Goal: Transaction & Acquisition: Purchase product/service

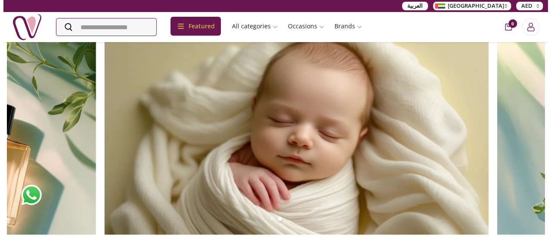
scroll to position [731, 0]
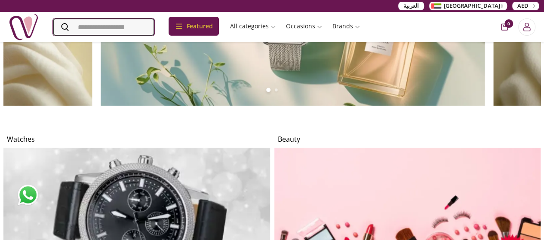
click at [108, 25] on input "Search" at bounding box center [104, 26] width 102 height 17
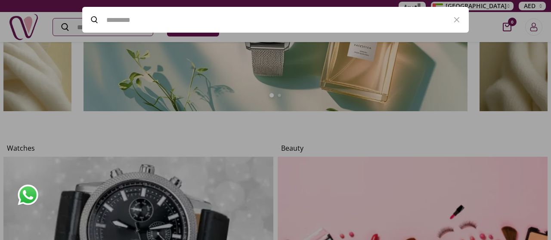
scroll to position [739, 0]
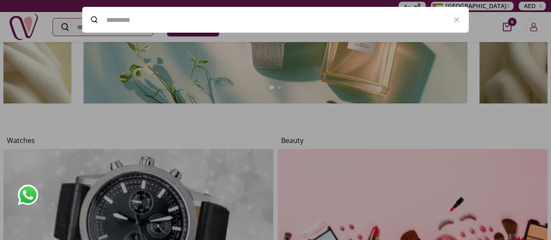
click at [0, 123] on div at bounding box center [275, 120] width 551 height 240
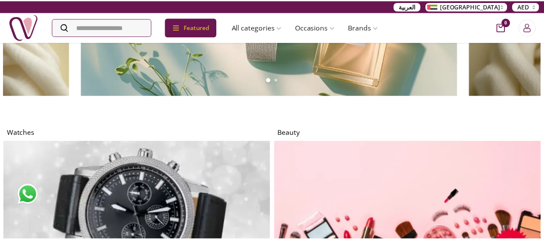
scroll to position [731, 0]
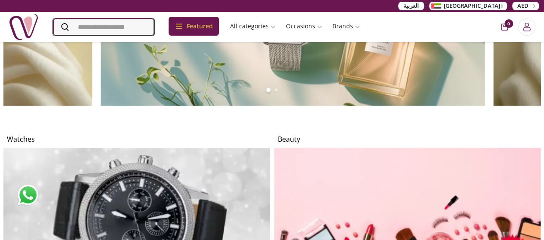
click at [118, 31] on input "Search" at bounding box center [104, 26] width 102 height 17
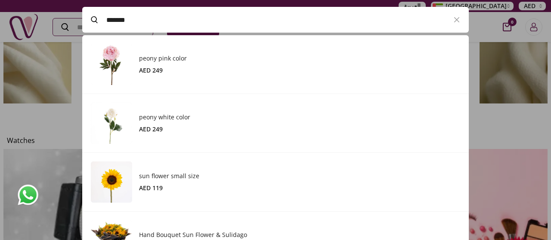
scroll to position [237, 386]
type input "*******"
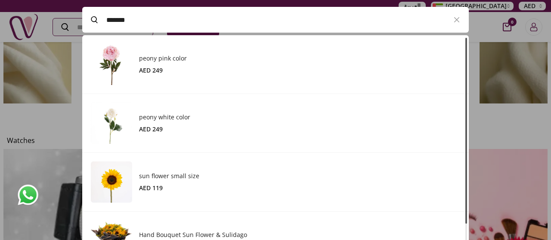
scroll to position [57, 0]
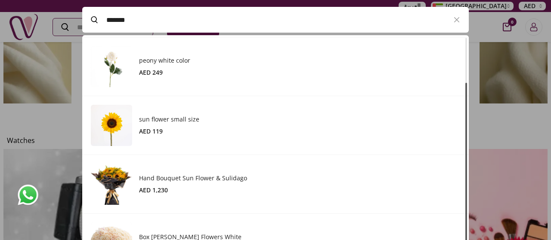
click at [0, 74] on div at bounding box center [275, 120] width 551 height 240
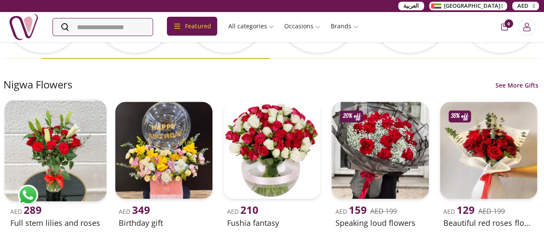
scroll to position [215, 0]
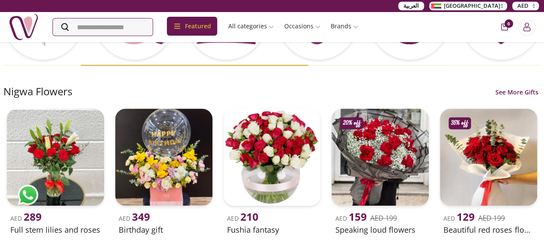
click at [511, 92] on link "See More Gifts" at bounding box center [516, 92] width 47 height 9
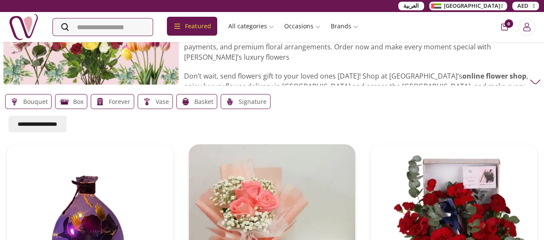
scroll to position [86, 0]
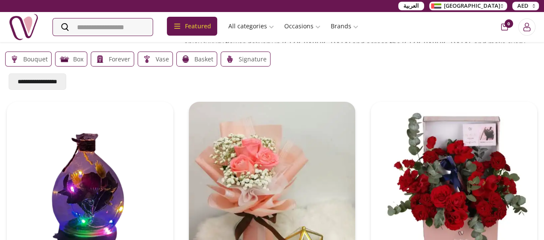
click at [17, 58] on img at bounding box center [14, 59] width 11 height 11
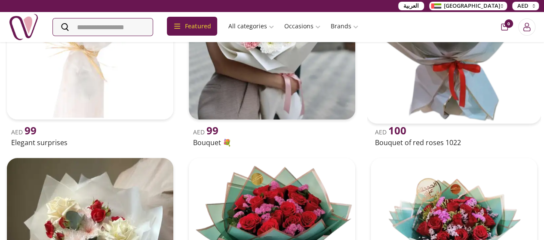
scroll to position [602, 0]
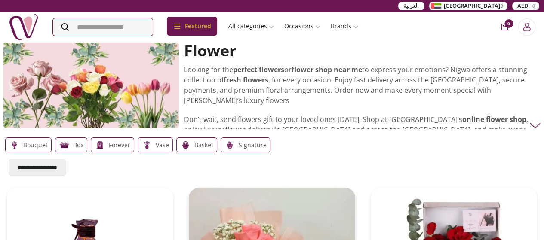
click at [32, 145] on p "Bouquet" at bounding box center [35, 145] width 25 height 10
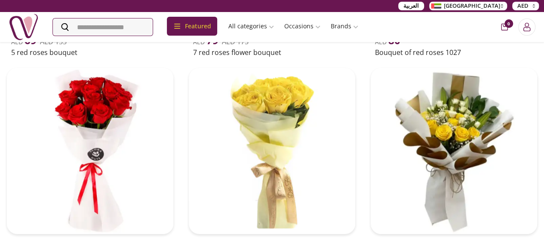
scroll to position [301, 0]
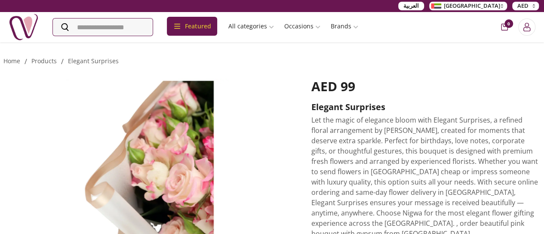
scroll to position [172, 0]
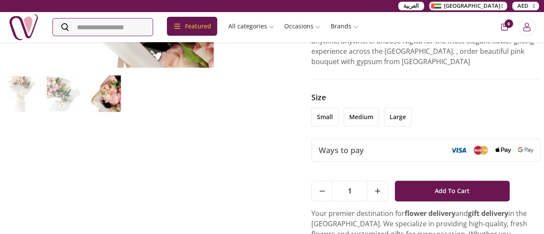
click at [359, 108] on li "medium" at bounding box center [361, 117] width 35 height 19
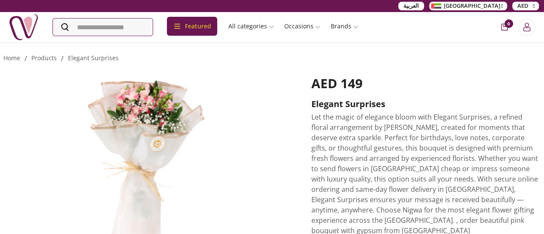
scroll to position [0, 0]
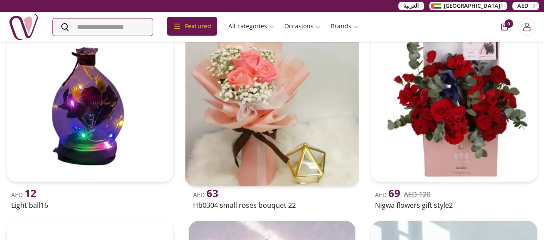
scroll to position [43, 0]
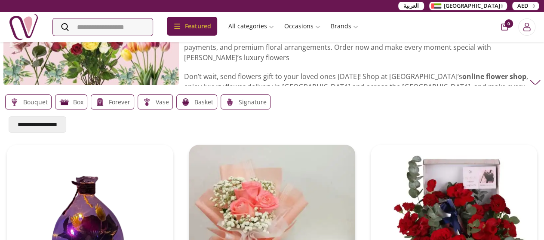
click at [16, 98] on img at bounding box center [14, 102] width 11 height 11
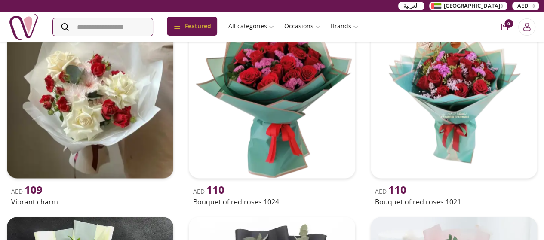
scroll to position [774, 0]
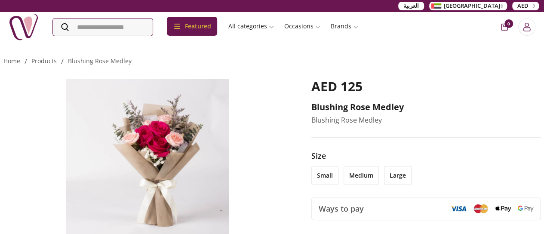
click at [360, 179] on li "medium" at bounding box center [361, 175] width 35 height 19
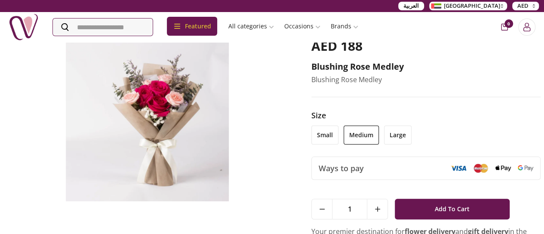
scroll to position [86, 0]
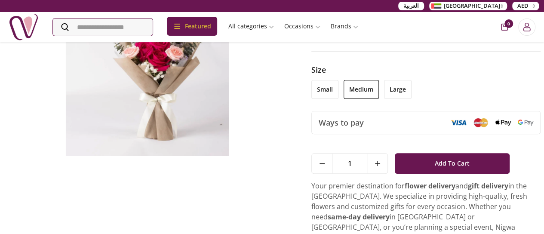
click at [323, 95] on li "small" at bounding box center [324, 89] width 27 height 19
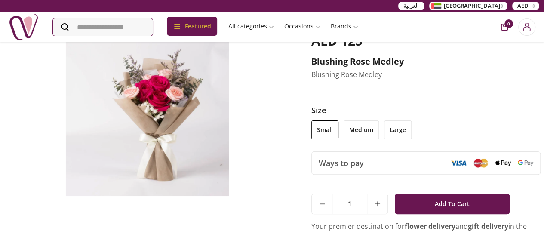
scroll to position [0, 0]
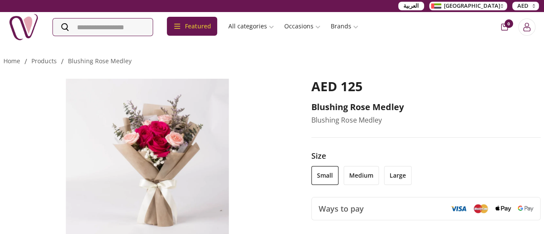
click at [158, 136] on img at bounding box center [147, 160] width 288 height 163
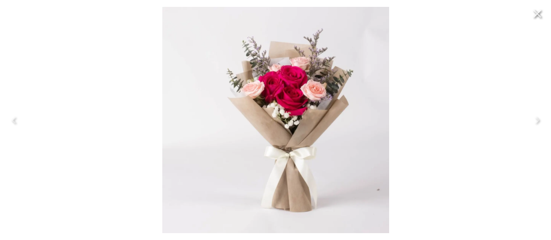
click at [541, 12] on icon "Close" at bounding box center [537, 14] width 14 height 14
